Goal: Information Seeking & Learning: Compare options

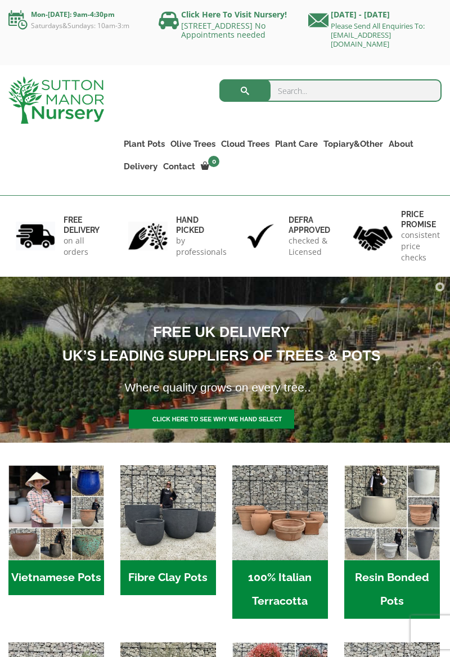
click at [423, 398] on h1 "Where quality grows on every tree.." at bounding box center [309, 387] width 388 height 24
click at [282, 535] on img "Visit product category 100% Italian Terracotta" at bounding box center [280, 513] width 96 height 96
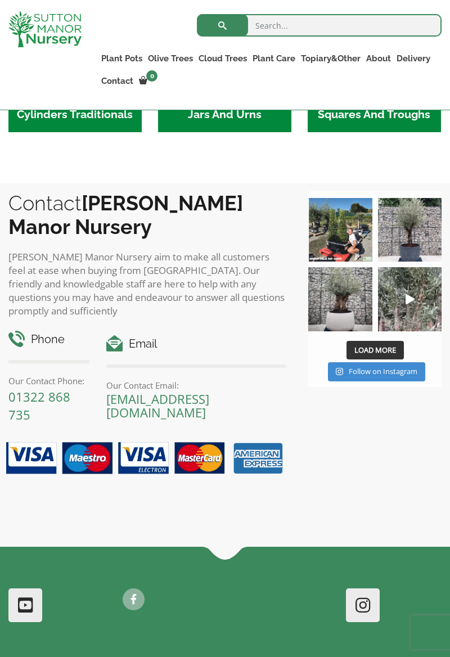
scroll to position [726, 0]
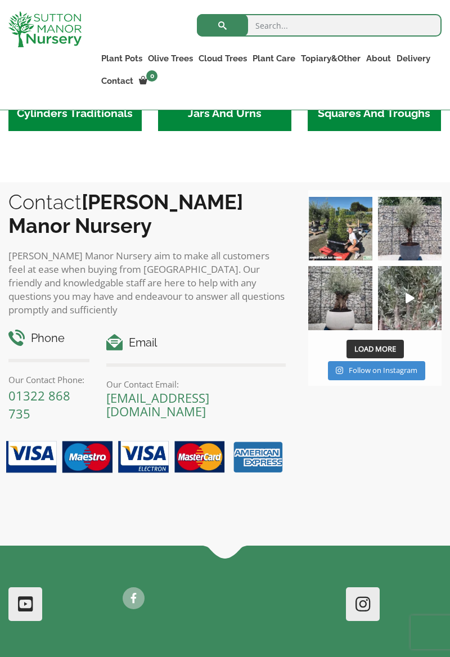
click at [427, 258] on img at bounding box center [410, 229] width 64 height 64
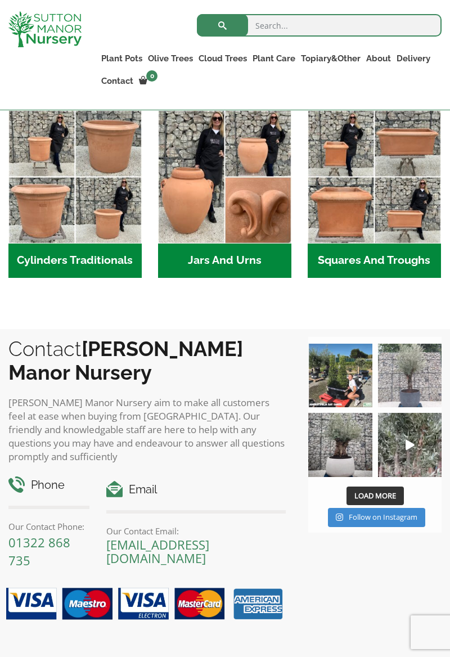
scroll to position [578, 0]
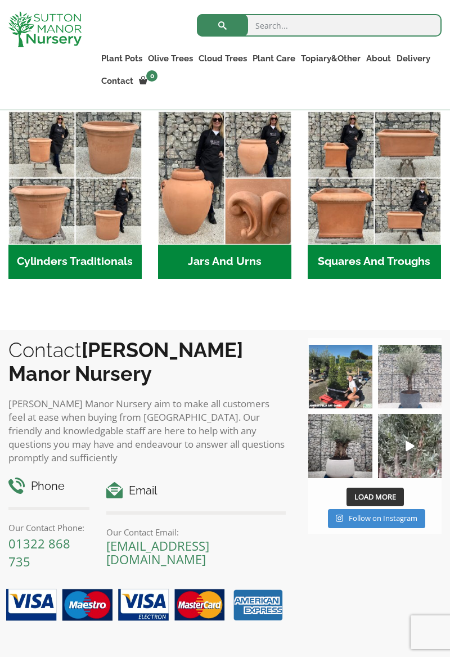
click at [43, 204] on img "Visit product category Cylinders Traditionals" at bounding box center [74, 177] width 133 height 133
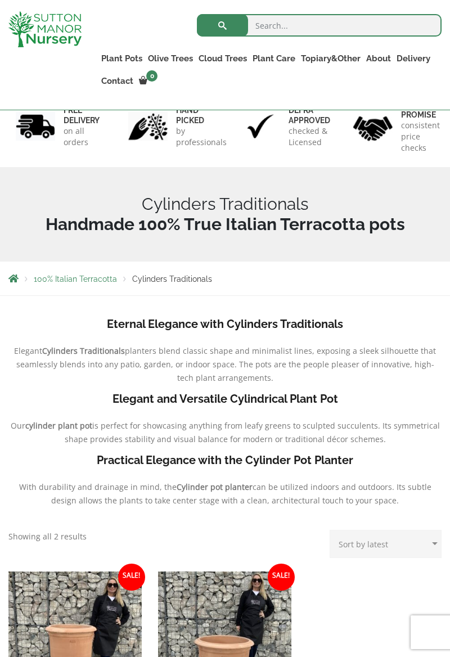
scroll to position [89, 0]
click at [110, 61] on link "Plant Pots" at bounding box center [121, 59] width 47 height 16
click at [0, 0] on link "The Iron Stone Pots" at bounding box center [0, 0] width 0 height 0
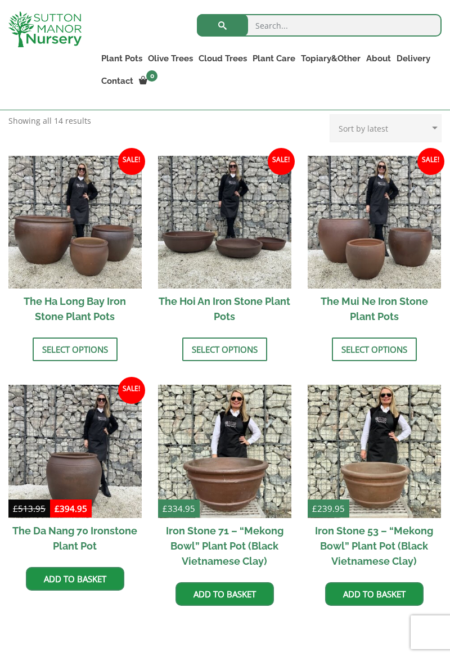
scroll to position [414, 0]
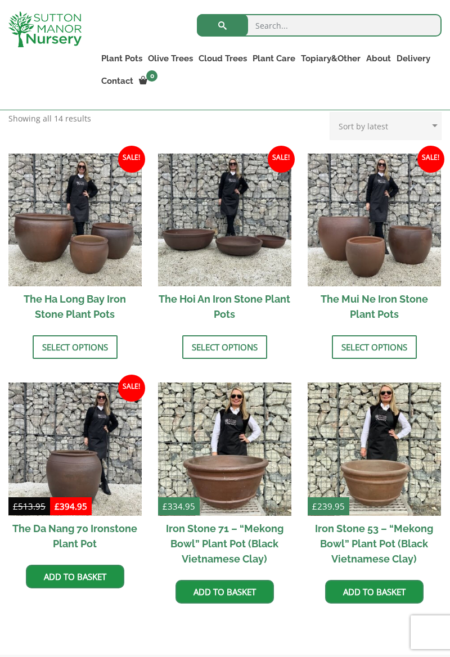
click at [402, 269] on img at bounding box center [374, 220] width 133 height 133
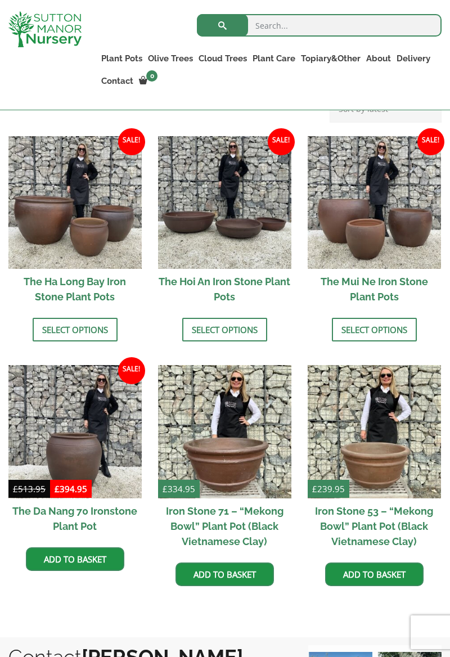
scroll to position [467, 0]
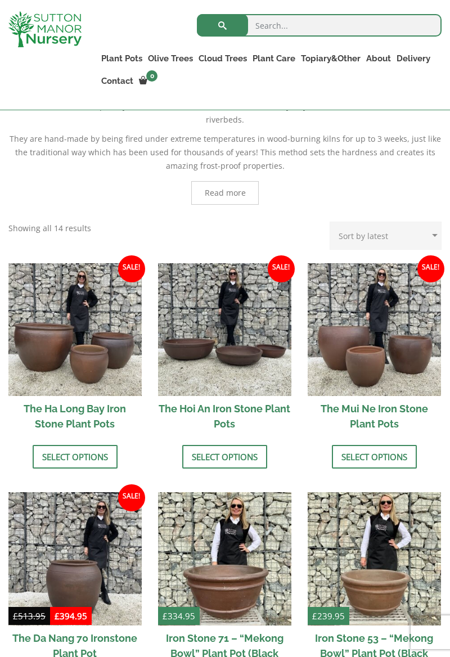
scroll to position [301, 0]
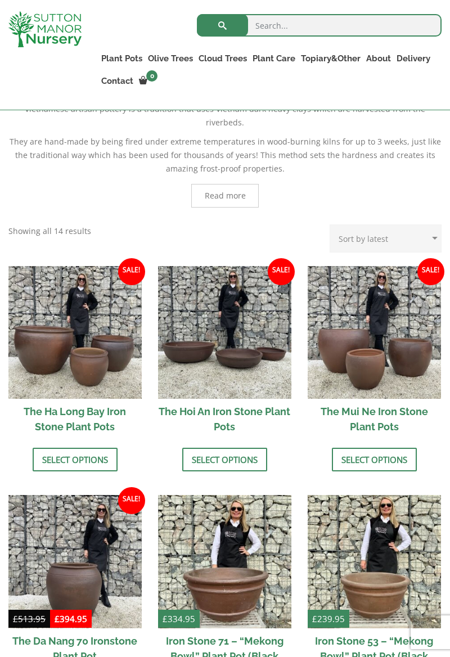
click at [78, 330] on img at bounding box center [74, 332] width 133 height 133
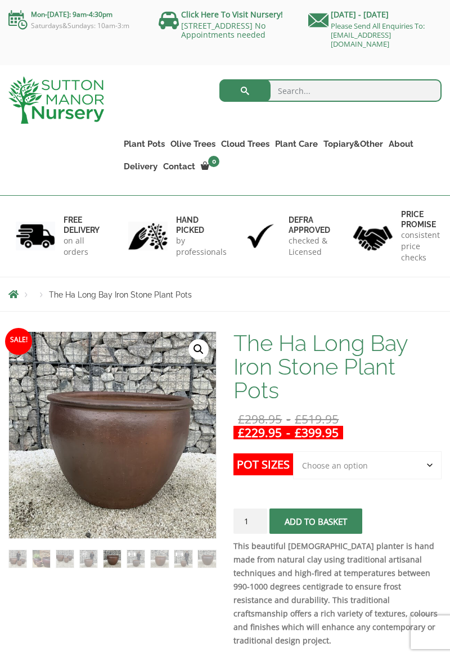
click at [147, 145] on link "Plant Pots" at bounding box center [144, 144] width 47 height 16
click at [0, 0] on link "Glazed Pots" at bounding box center [0, 0] width 0 height 0
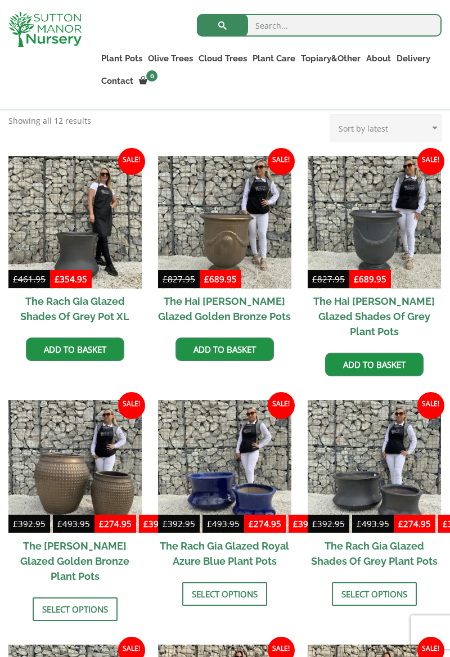
scroll to position [272, 0]
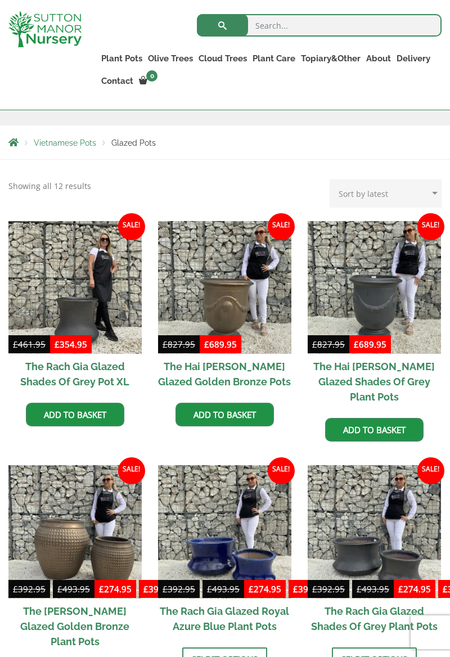
click at [229, 306] on img at bounding box center [224, 287] width 133 height 133
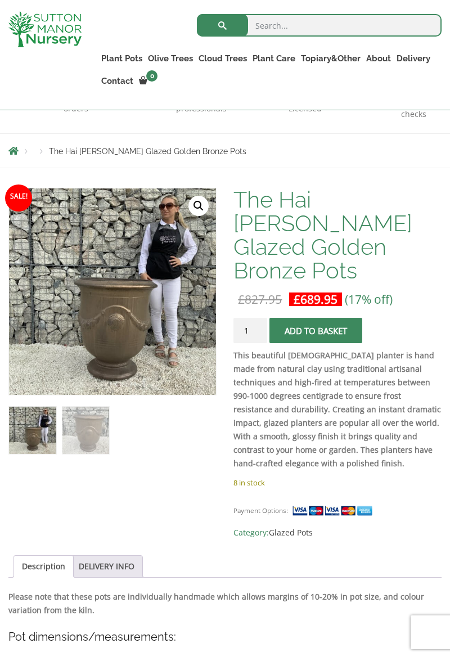
scroll to position [124, 0]
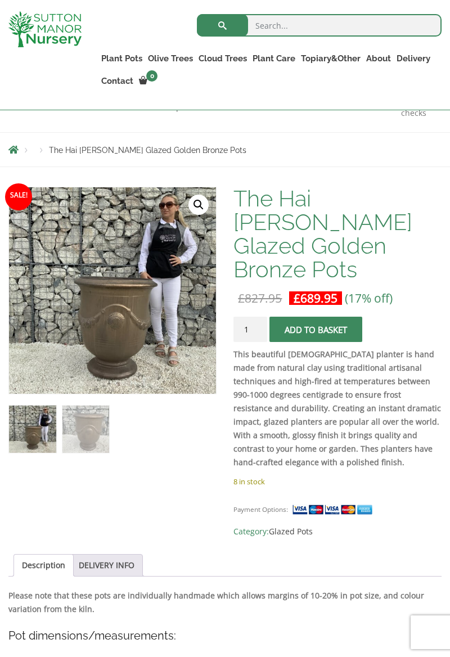
click at [181, 328] on img at bounding box center [258, 436] width 498 height 498
click at [116, 319] on img at bounding box center [258, 436] width 498 height 498
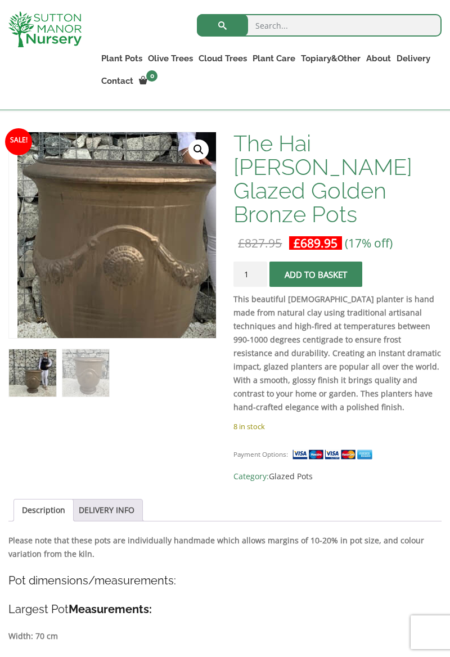
scroll to position [183, 0]
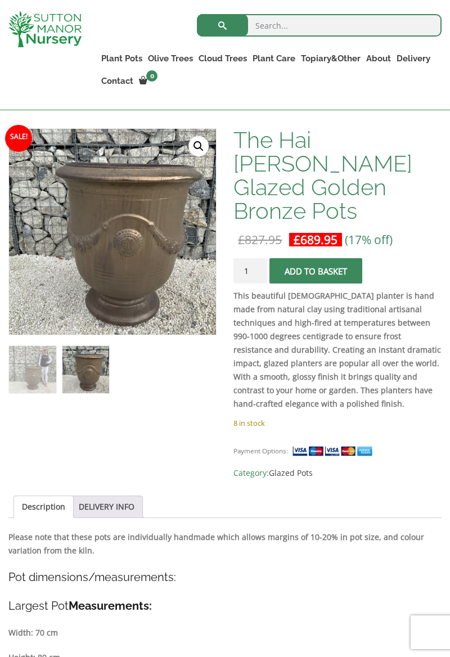
click at [118, 60] on link "Plant Pots" at bounding box center [121, 59] width 47 height 16
click at [0, 0] on link "The Iron Stone Pots" at bounding box center [0, 0] width 0 height 0
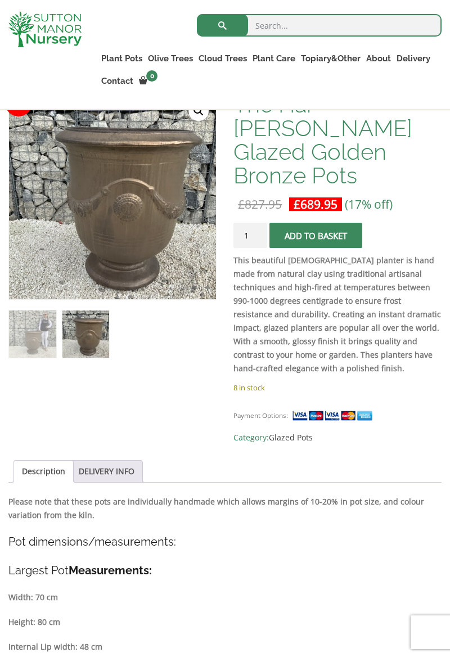
scroll to position [236, 0]
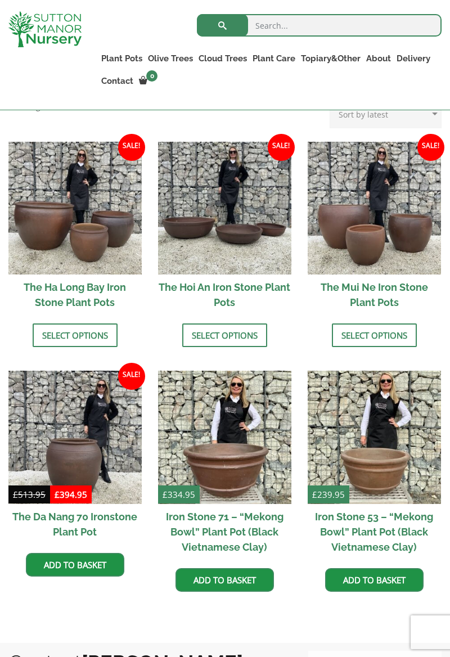
scroll to position [441, 0]
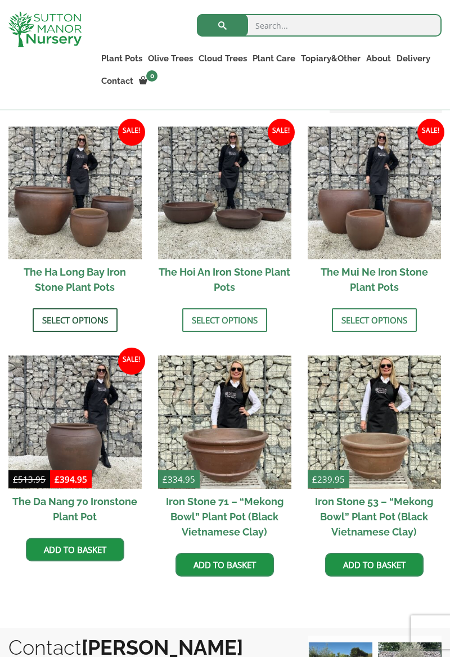
click at [85, 308] on link "Select options" at bounding box center [75, 320] width 85 height 24
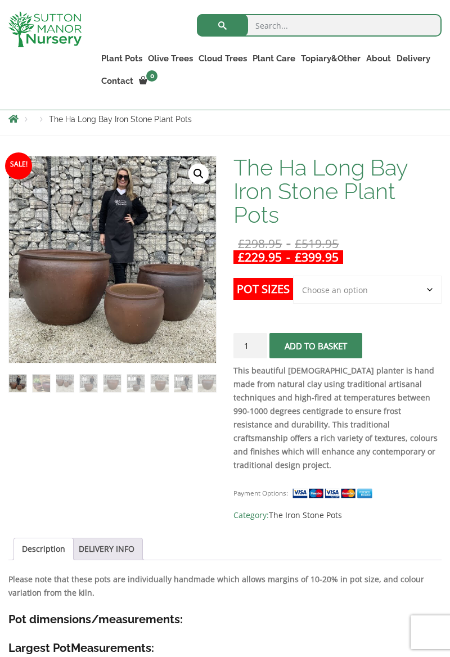
scroll to position [156, 0]
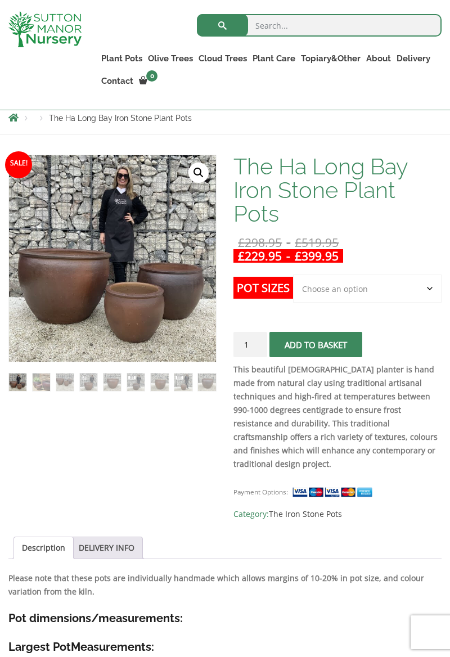
click at [425, 291] on select "Choose an option 3rd to Largest Pot In The Picture 2nd to Largest Pot In The Pi…" at bounding box center [367, 288] width 148 height 28
select select "Largest pot In The Picture"
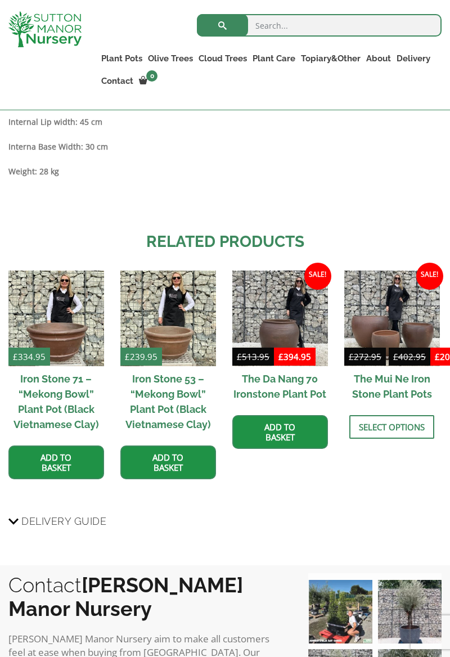
scroll to position [1137, 0]
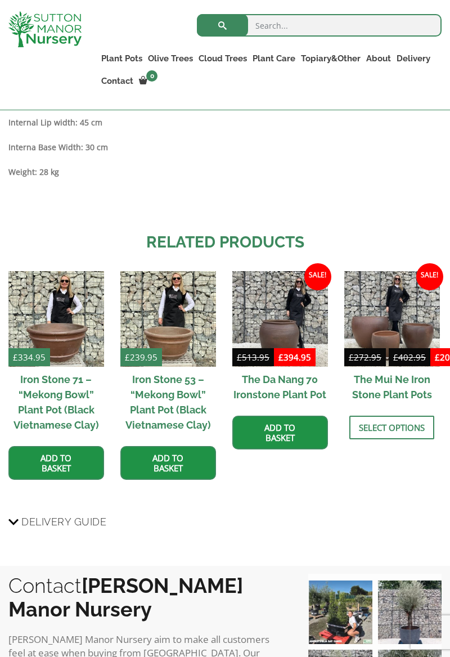
click at [74, 334] on img at bounding box center [56, 319] width 96 height 96
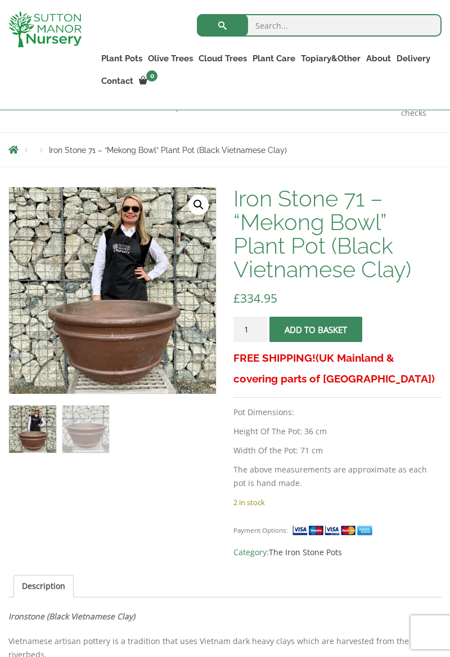
scroll to position [126, 0]
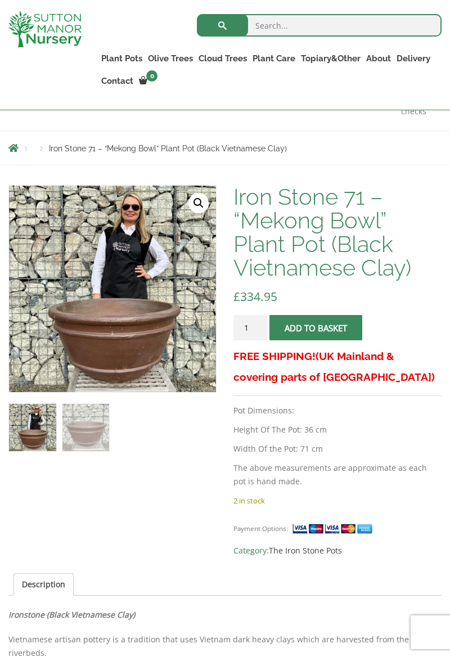
click at [128, 299] on img at bounding box center [290, 467] width 562 height 562
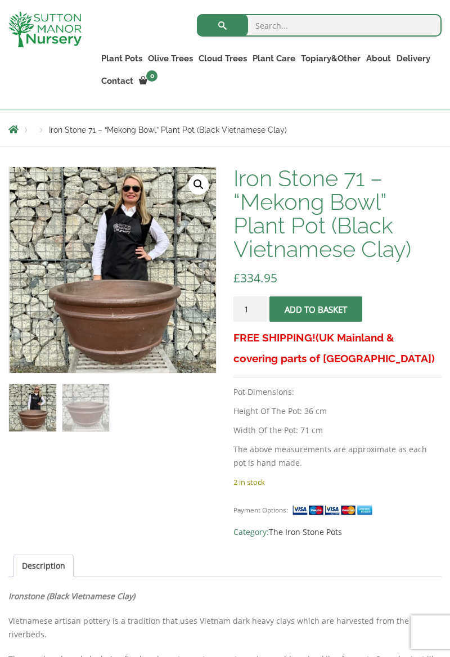
click at [148, 308] on img at bounding box center [291, 448] width 562 height 562
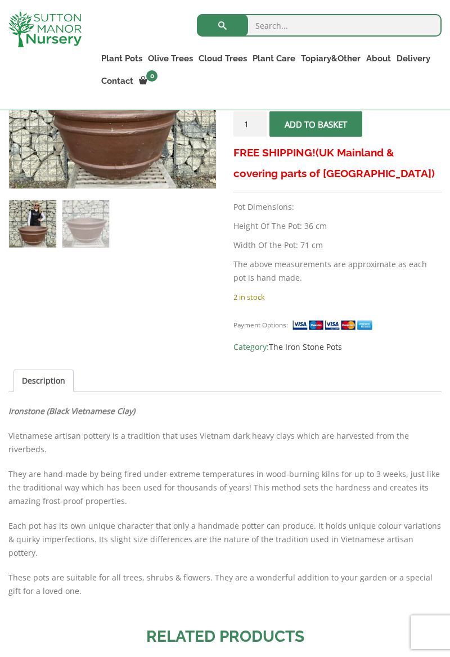
scroll to position [0, 0]
